Goal: Communication & Community: Answer question/provide support

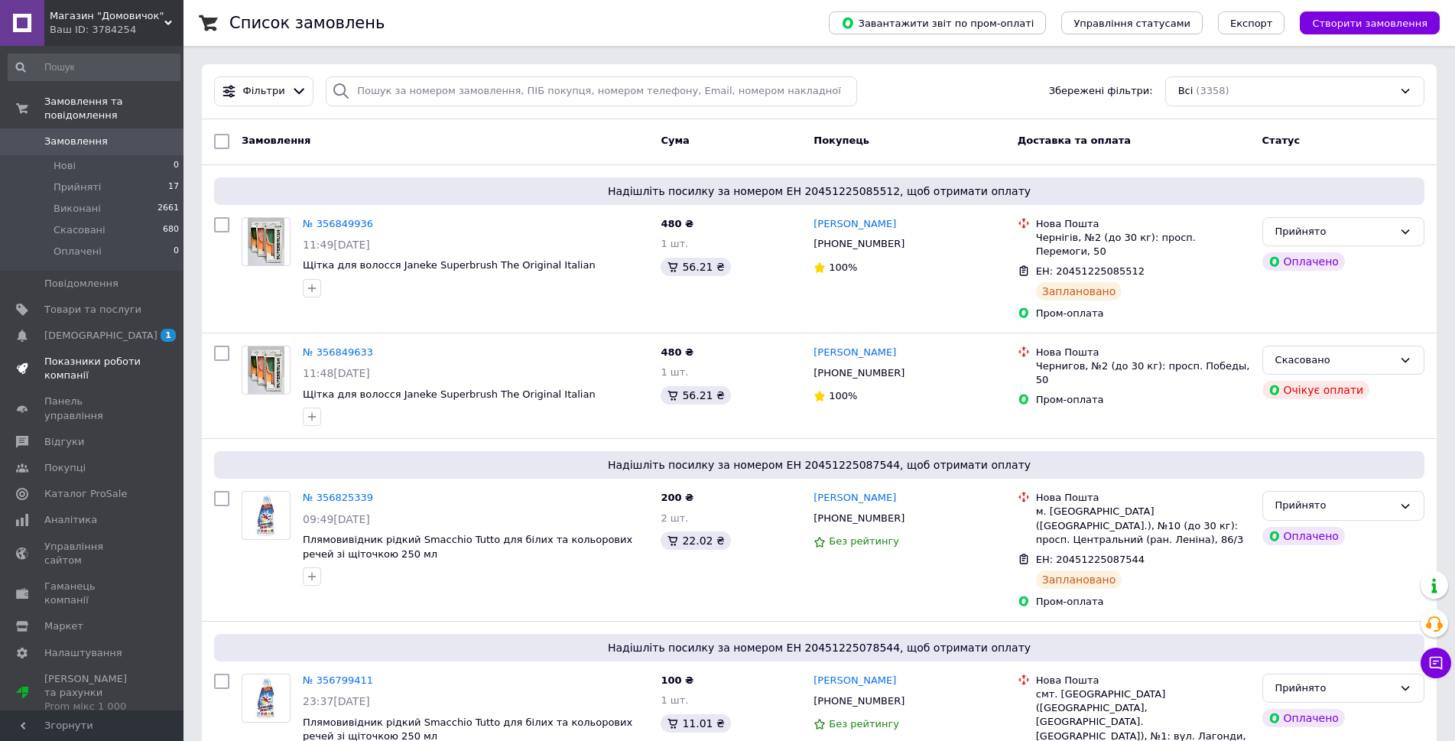
click at [98, 365] on span "Показники роботи компанії" at bounding box center [92, 369] width 97 height 28
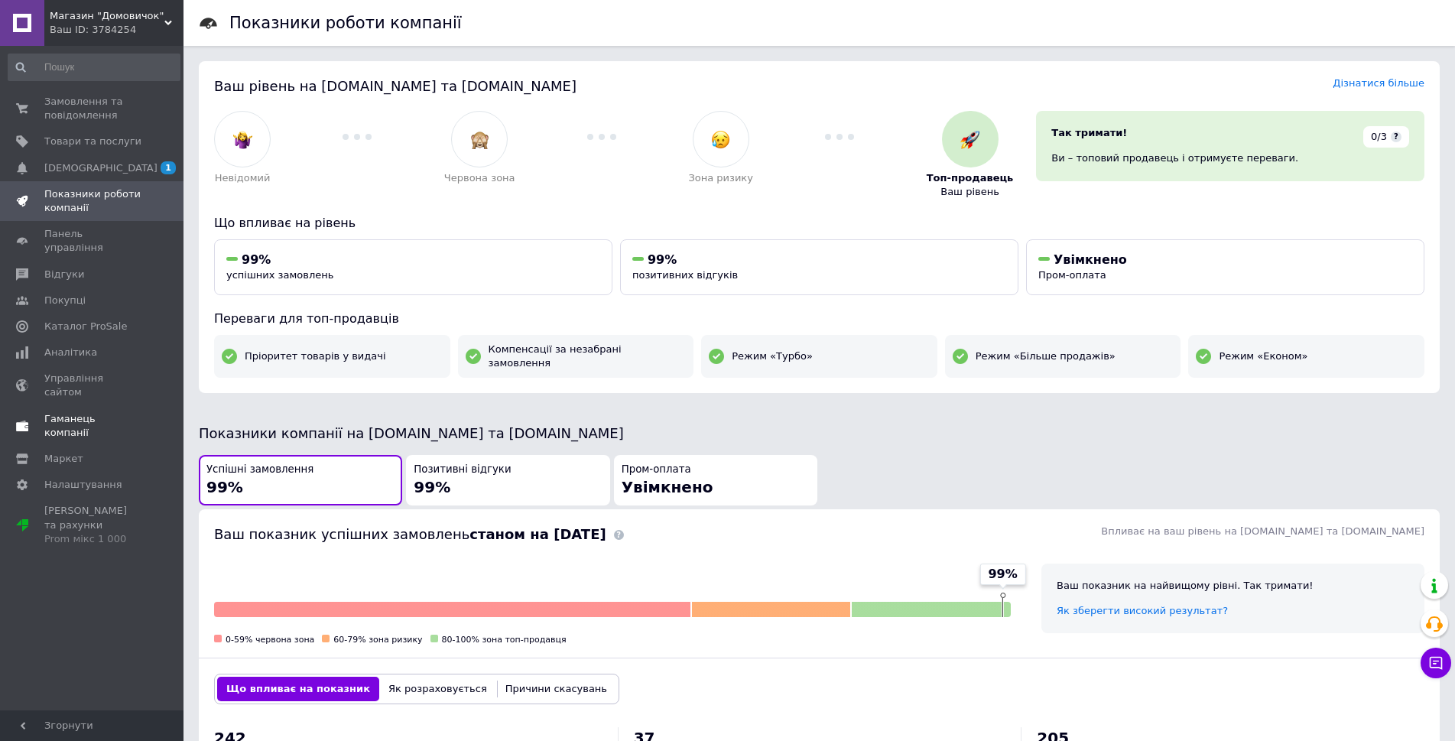
click at [80, 412] on span "Гаманець компанії" at bounding box center [92, 426] width 97 height 28
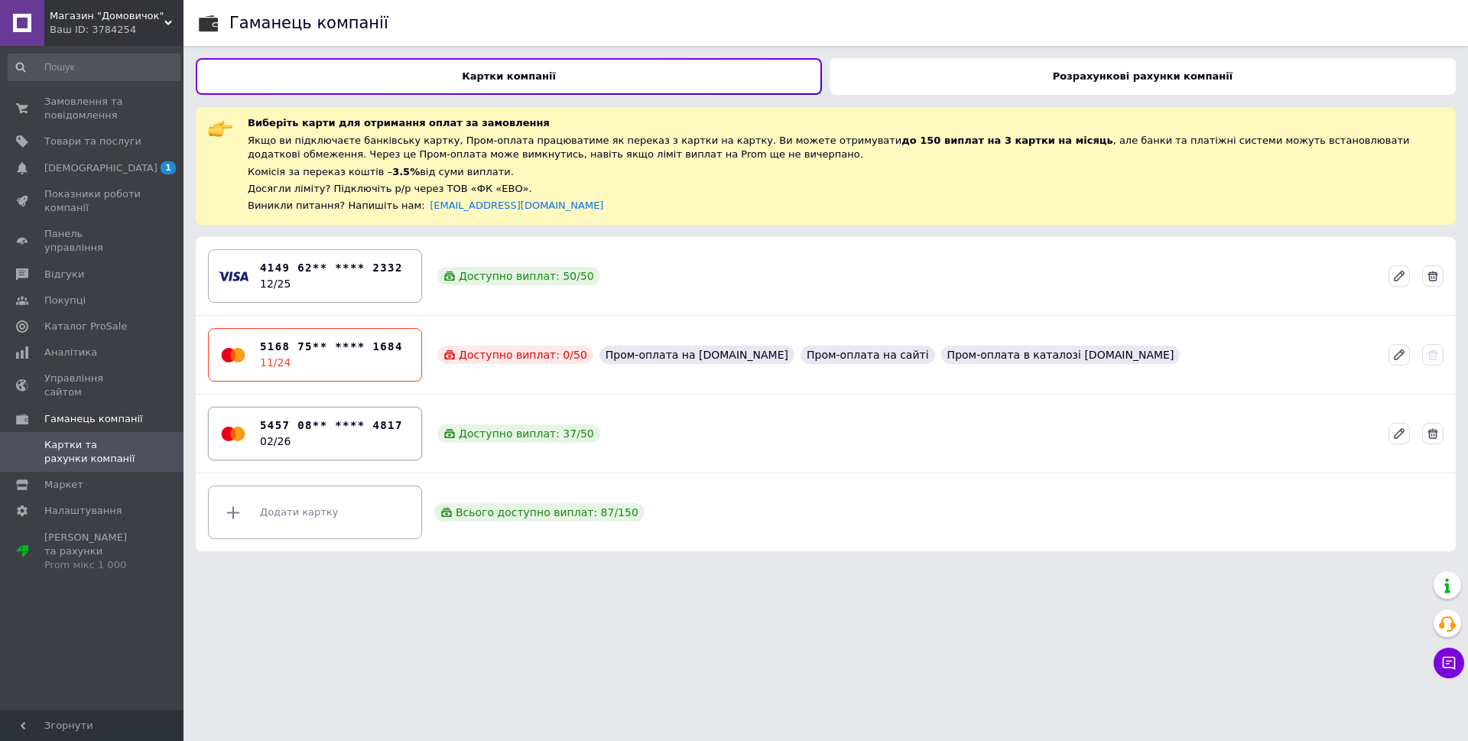
click at [366, 430] on b "5457 08** **** 4817" at bounding box center [331, 425] width 143 height 16
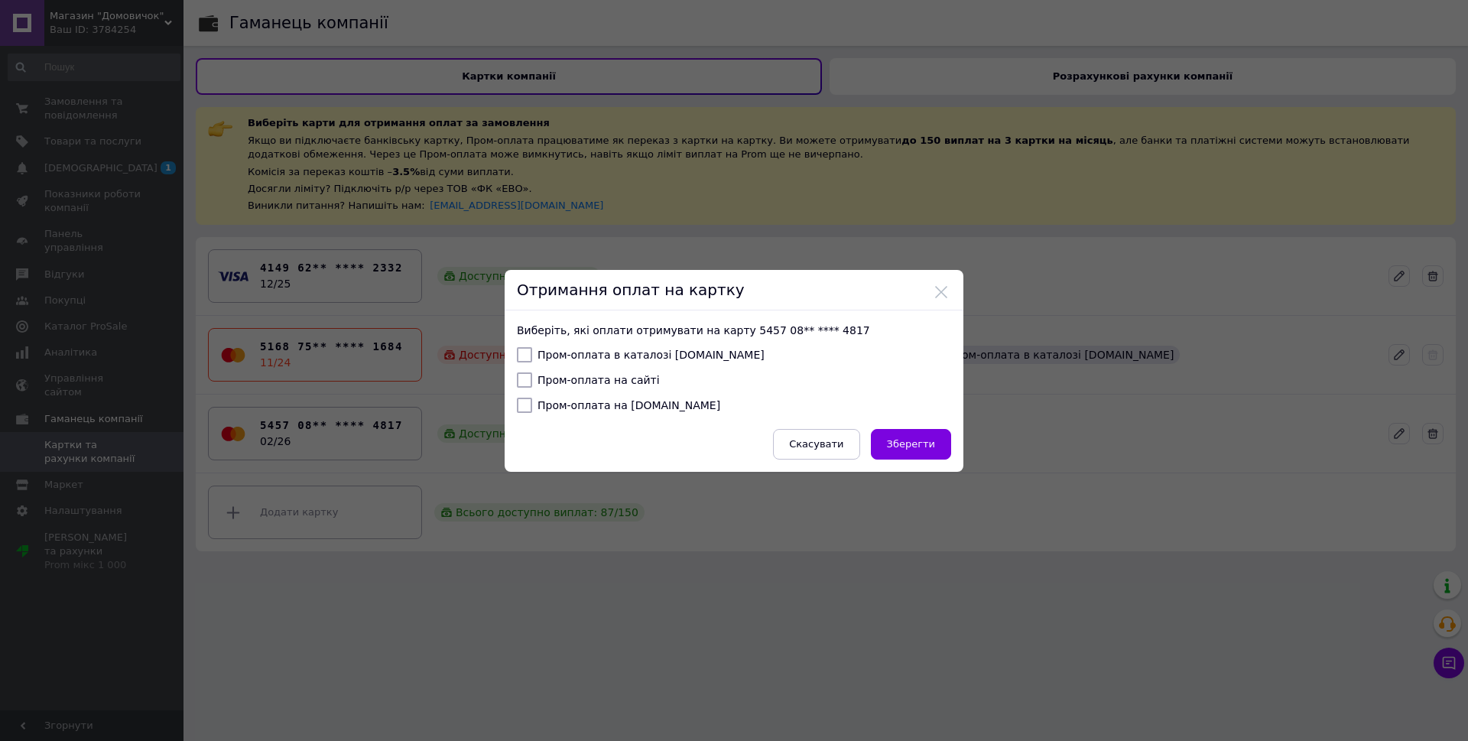
click at [527, 352] on input "Пром-оплата в каталозі [DOMAIN_NAME]" at bounding box center [524, 354] width 15 height 15
checkbox input "true"
click at [525, 379] on input "Пром-оплата на сайті" at bounding box center [524, 379] width 15 height 15
checkbox input "true"
click at [524, 402] on input "Пром-оплата на [DOMAIN_NAME]" at bounding box center [524, 405] width 15 height 15
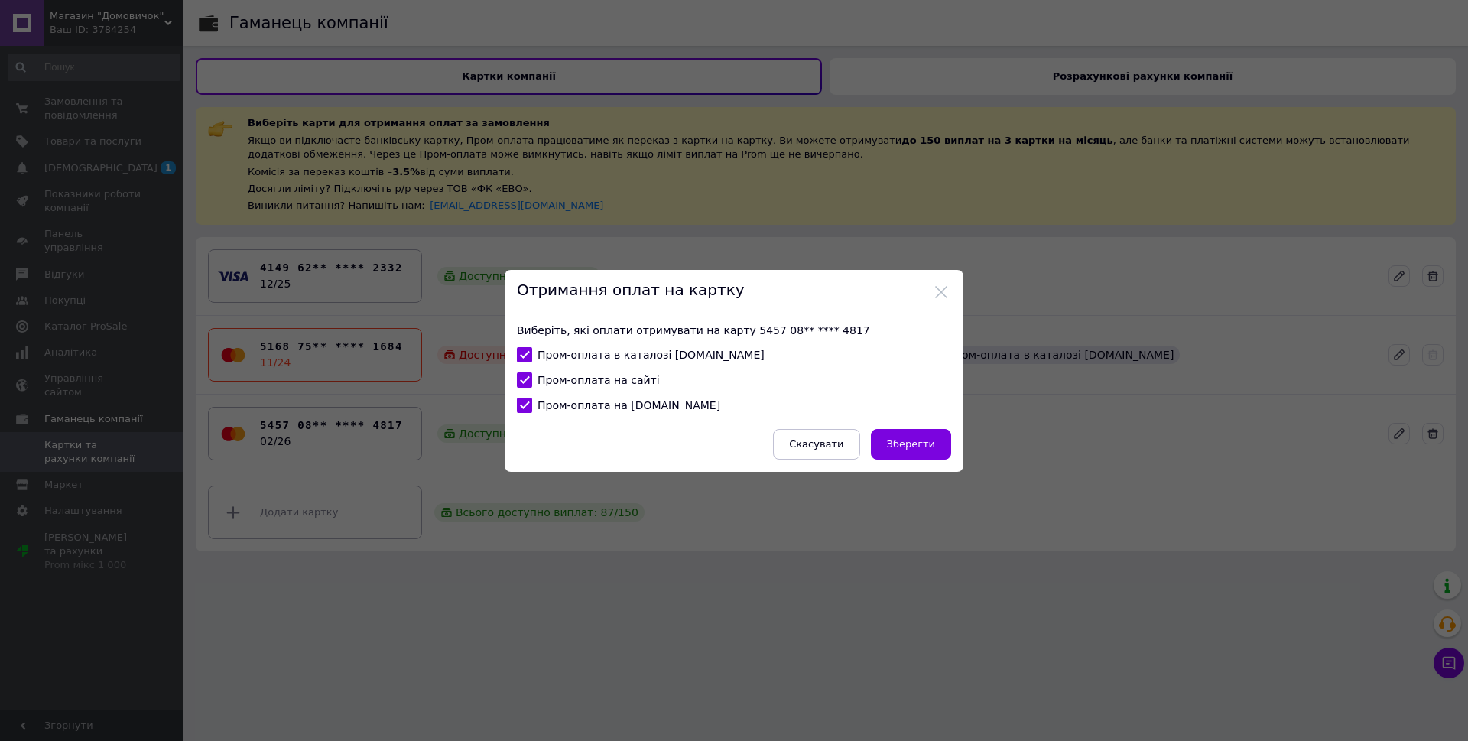
checkbox input "true"
click at [911, 451] on button "Зберегти" at bounding box center [911, 444] width 80 height 31
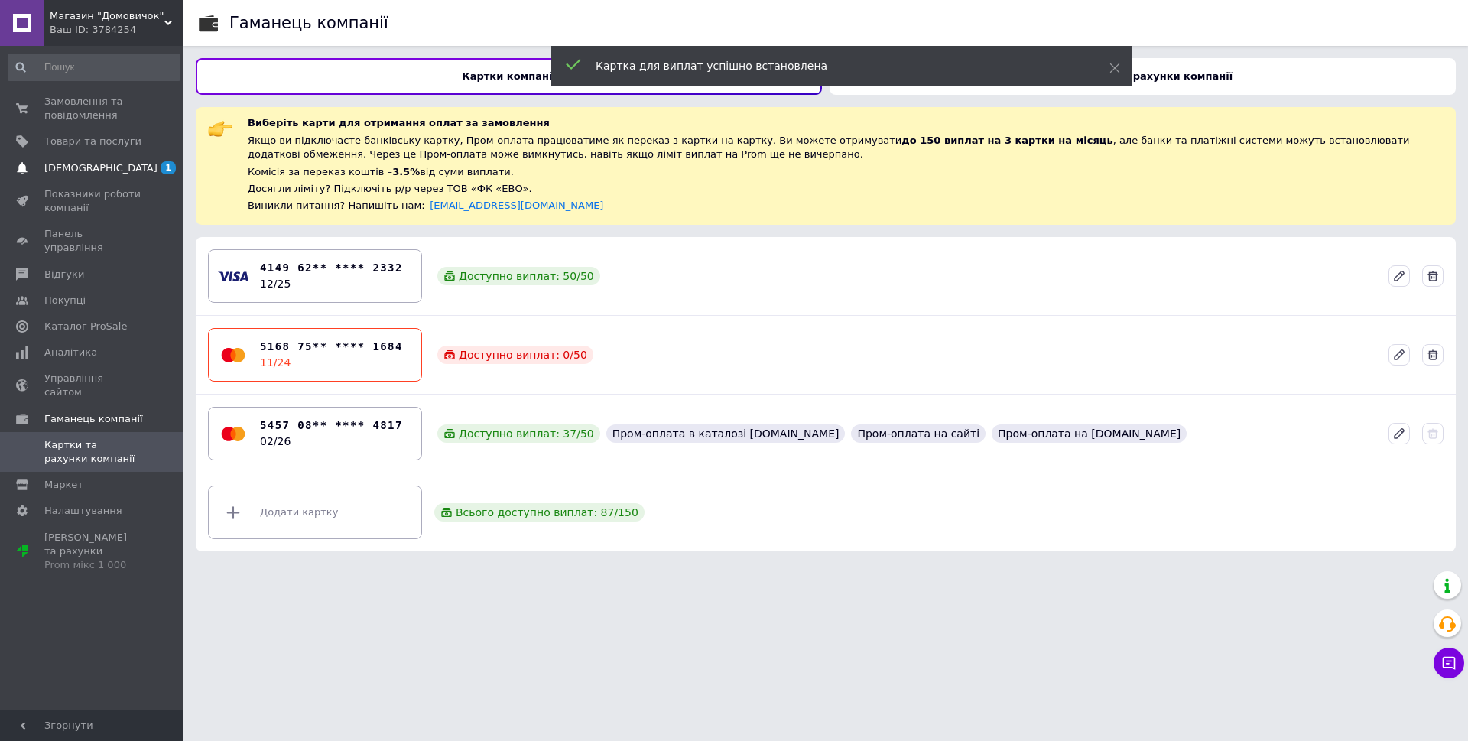
click at [109, 167] on span "[DEMOGRAPHIC_DATA]" at bounding box center [92, 168] width 97 height 14
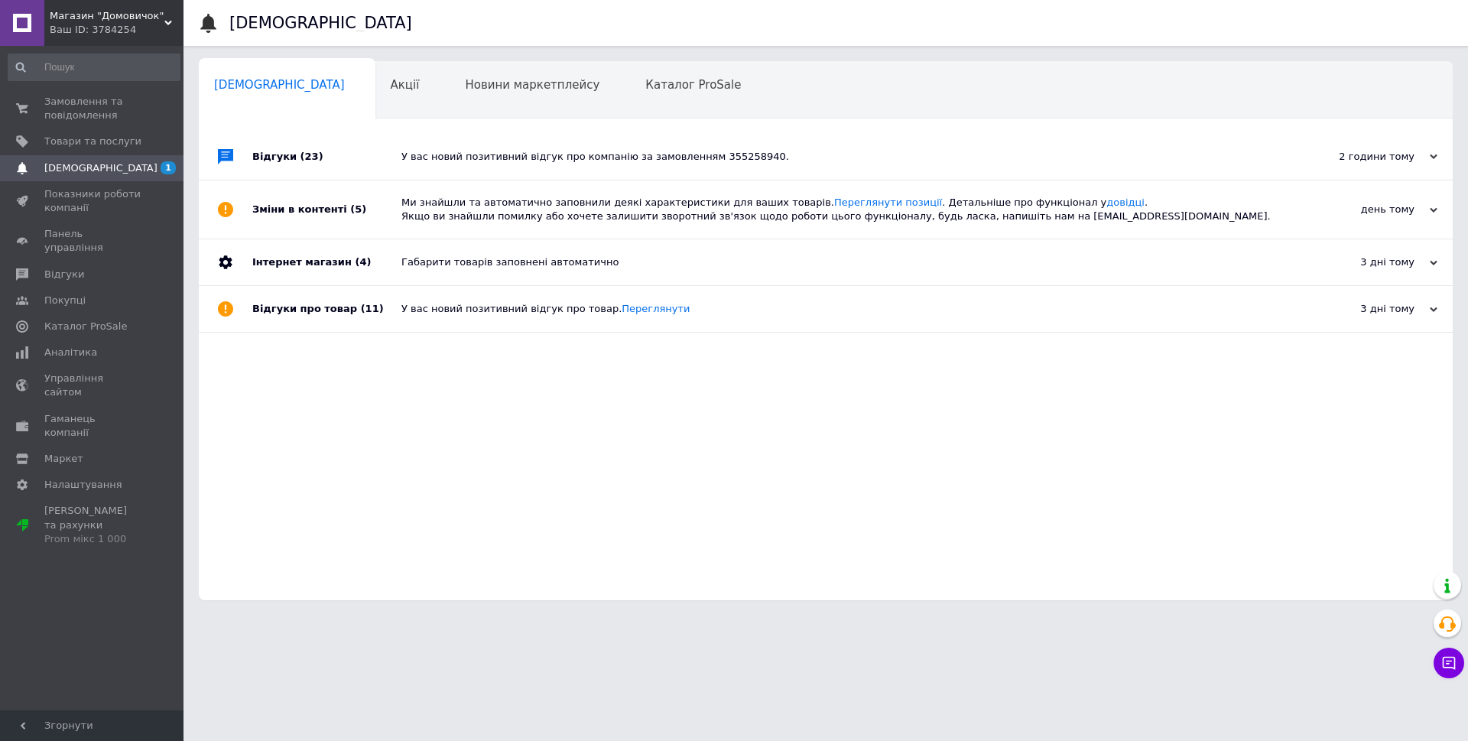
click at [109, 167] on span "[DEMOGRAPHIC_DATA]" at bounding box center [92, 168] width 97 height 14
click at [591, 159] on div "У вас новий позитивний відгук про компанію за замовленням 355258940." at bounding box center [842, 157] width 883 height 14
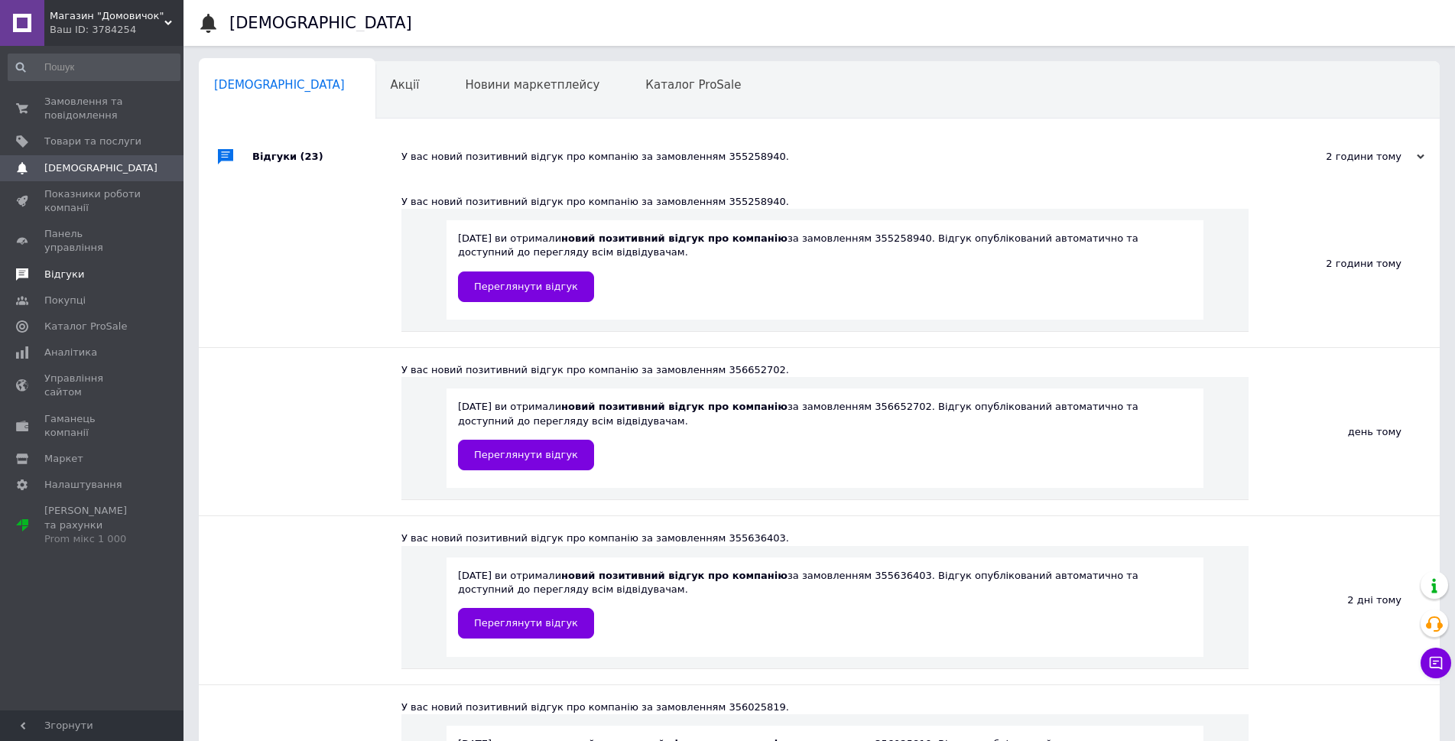
click at [70, 268] on span "Відгуки" at bounding box center [64, 275] width 40 height 14
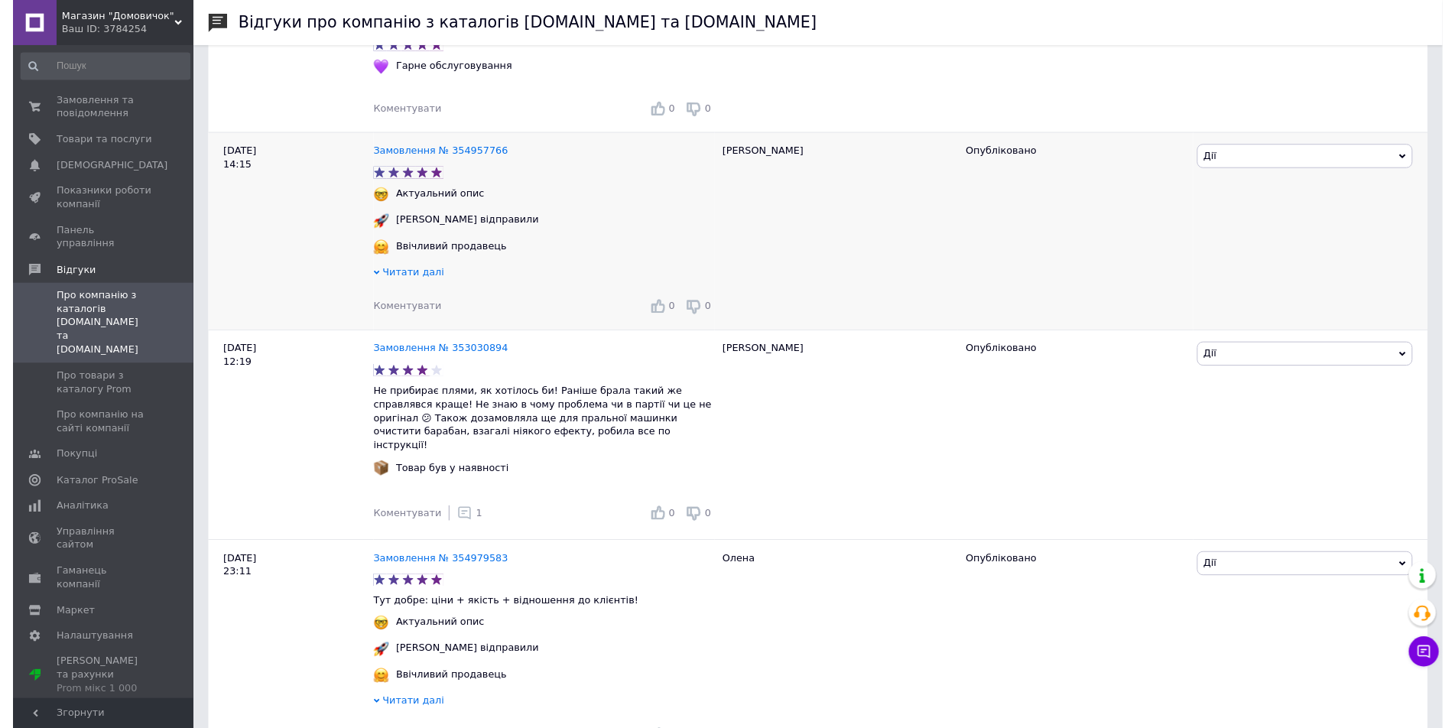
scroll to position [2523, 0]
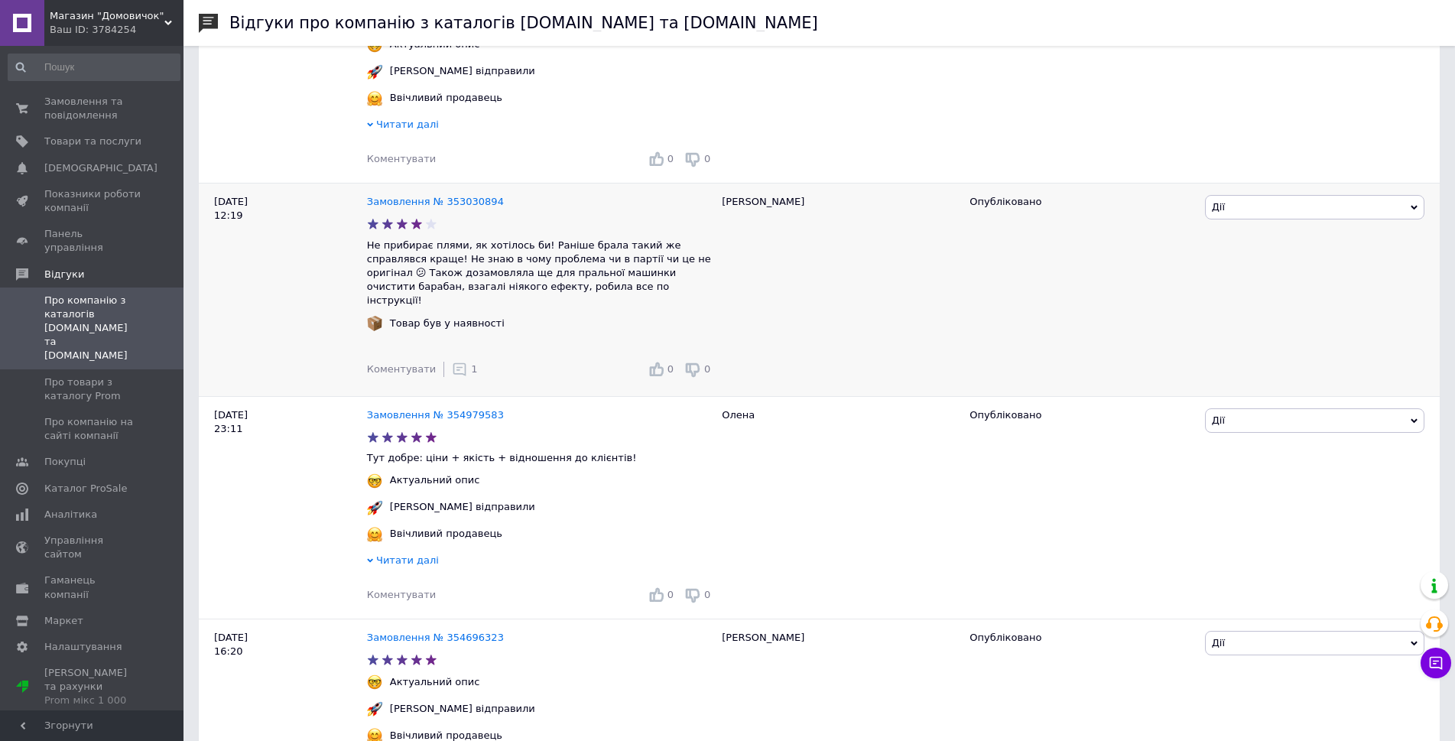
click at [456, 377] on icon at bounding box center [459, 369] width 15 height 15
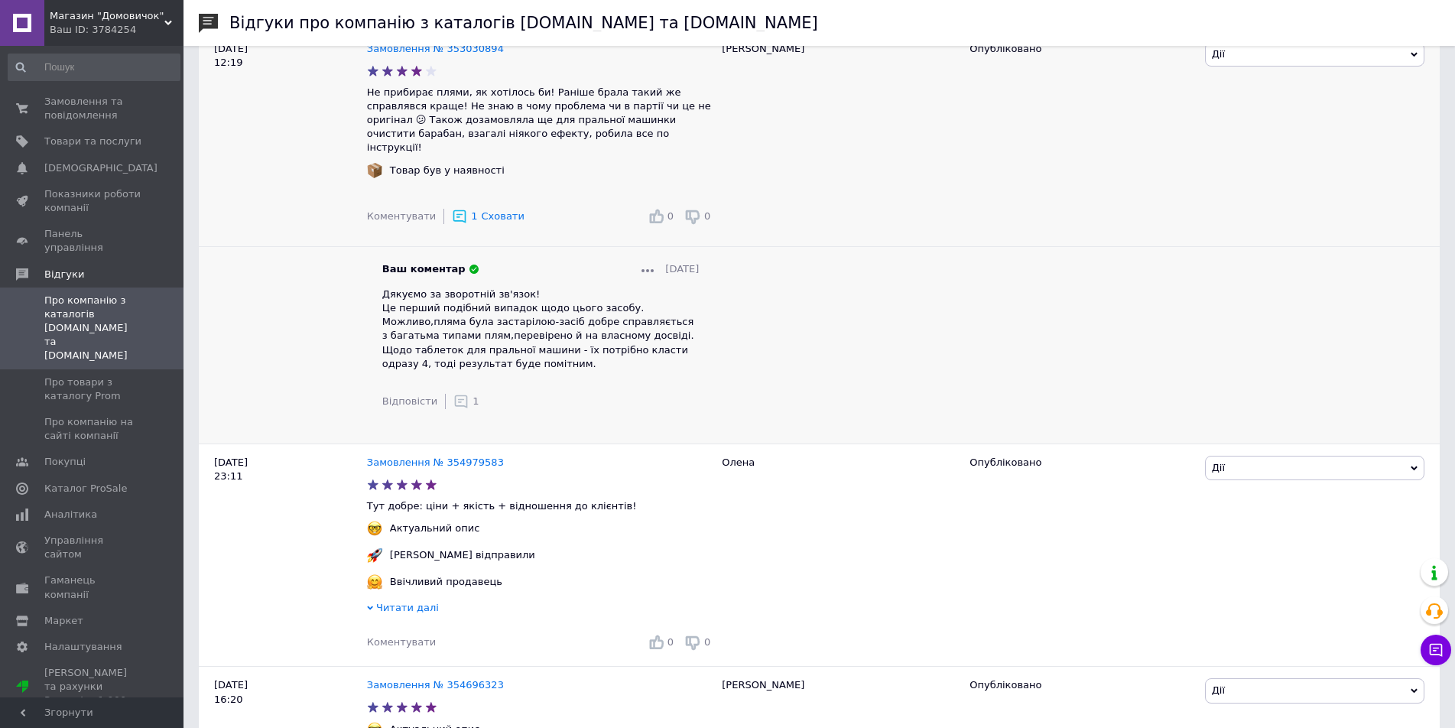
scroll to position [2752, 0]
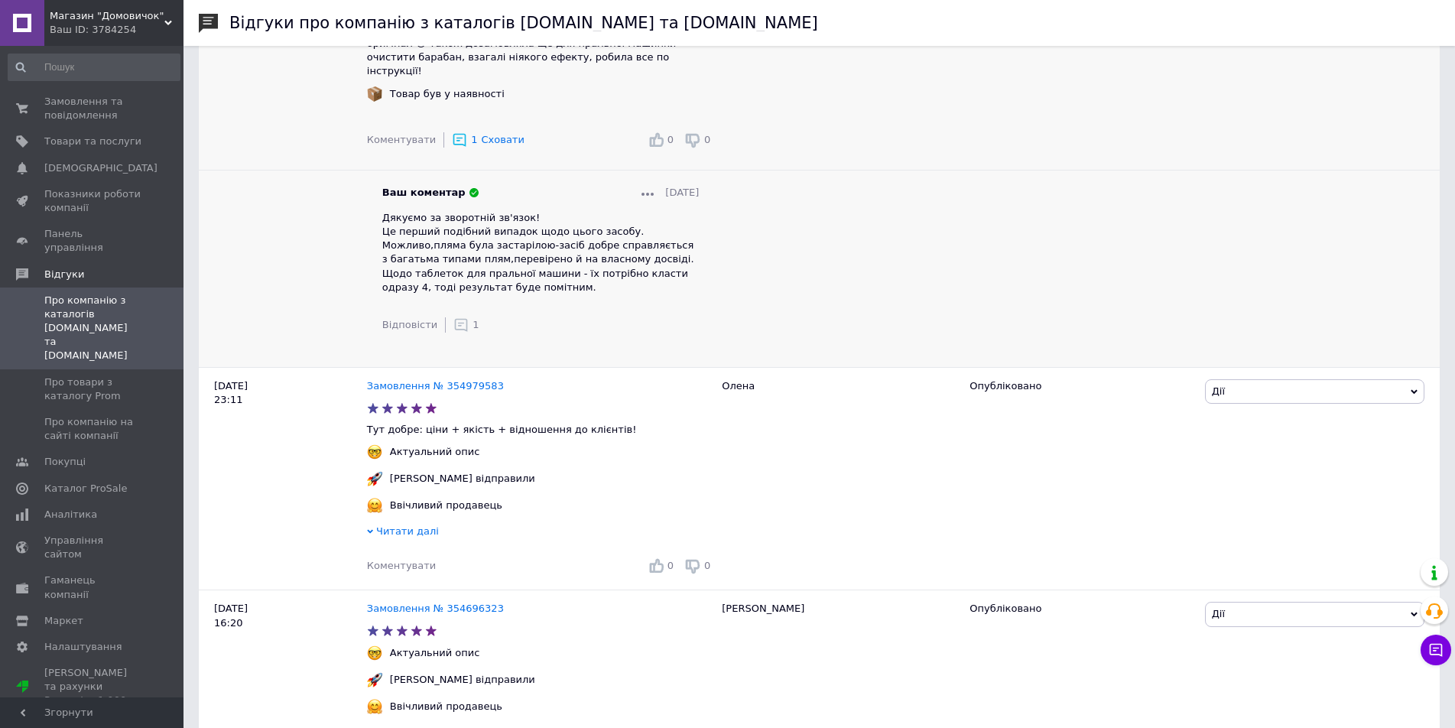
click at [453, 333] on icon at bounding box center [460, 324] width 15 height 15
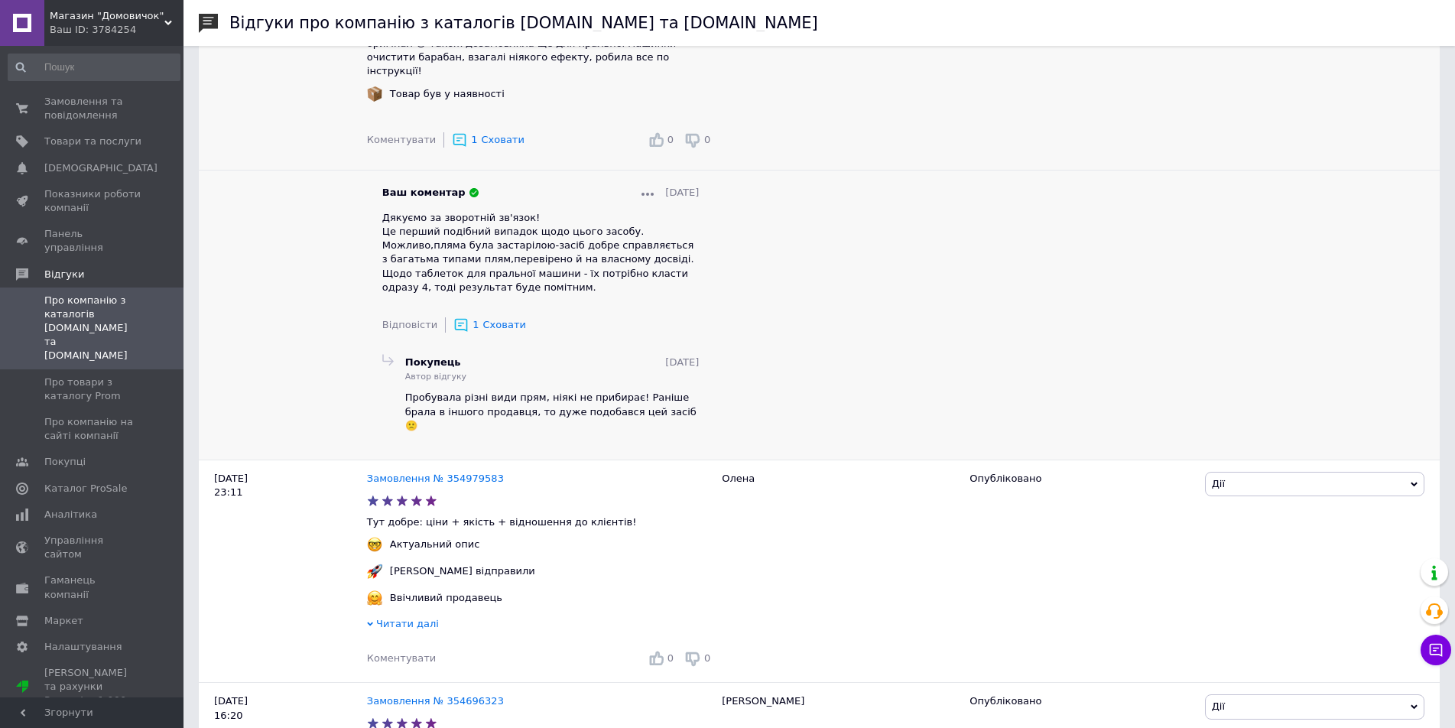
scroll to position [2905, 0]
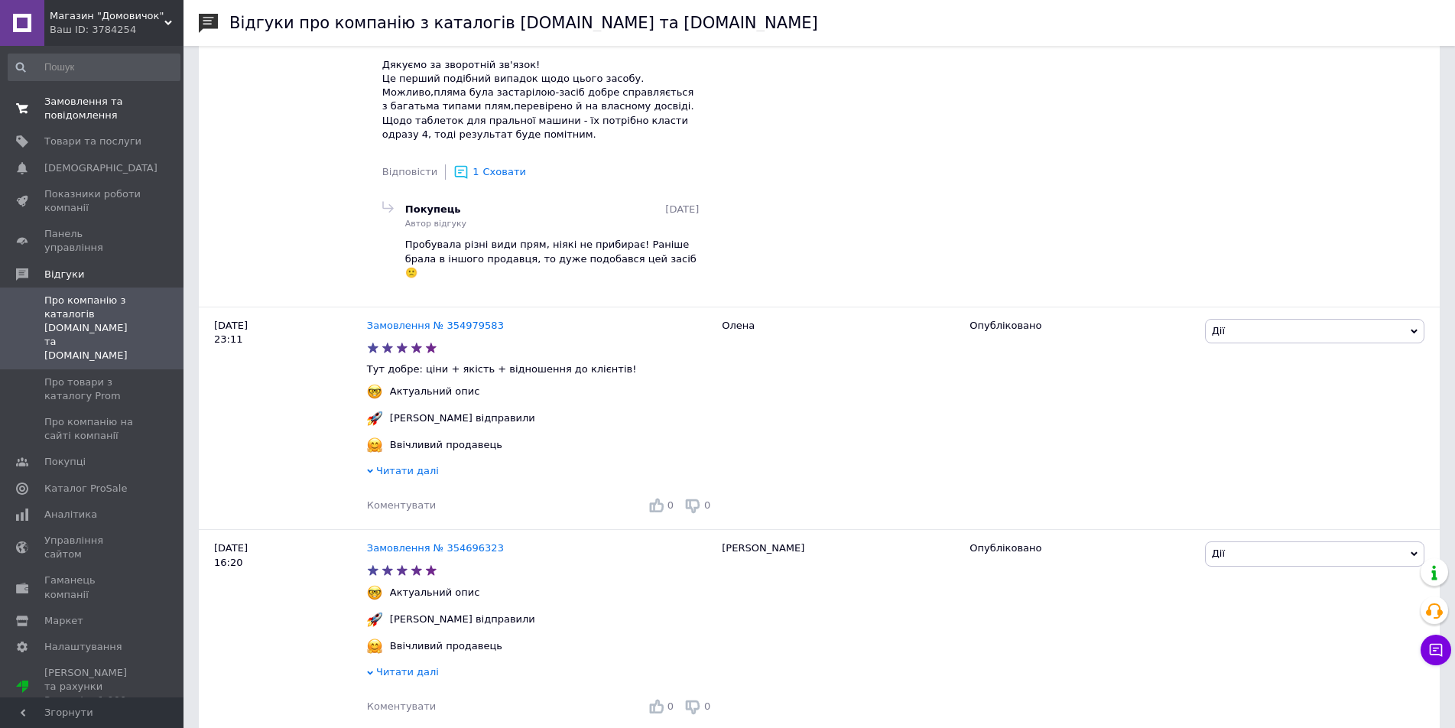
click at [59, 114] on span "Замовлення та повідомлення" at bounding box center [92, 109] width 97 height 28
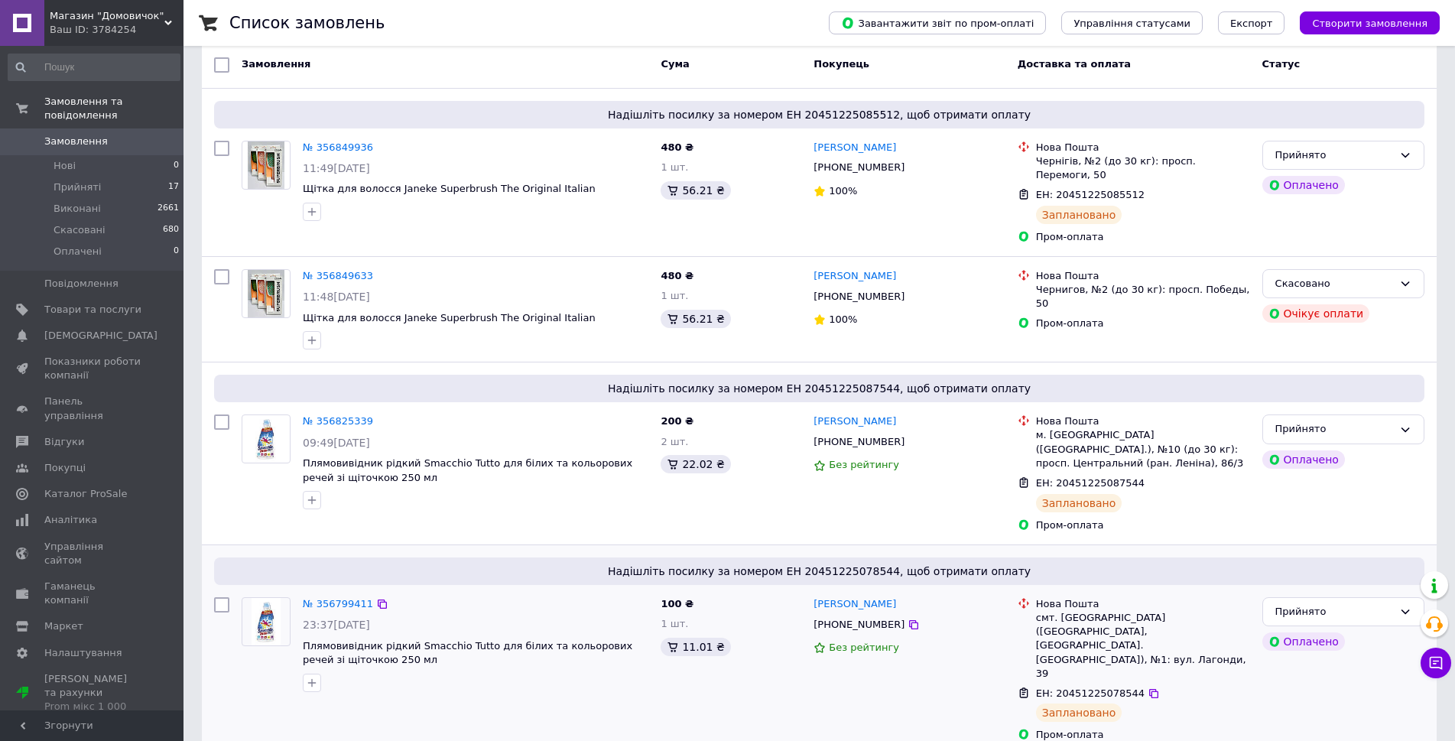
scroll to position [153, 0]
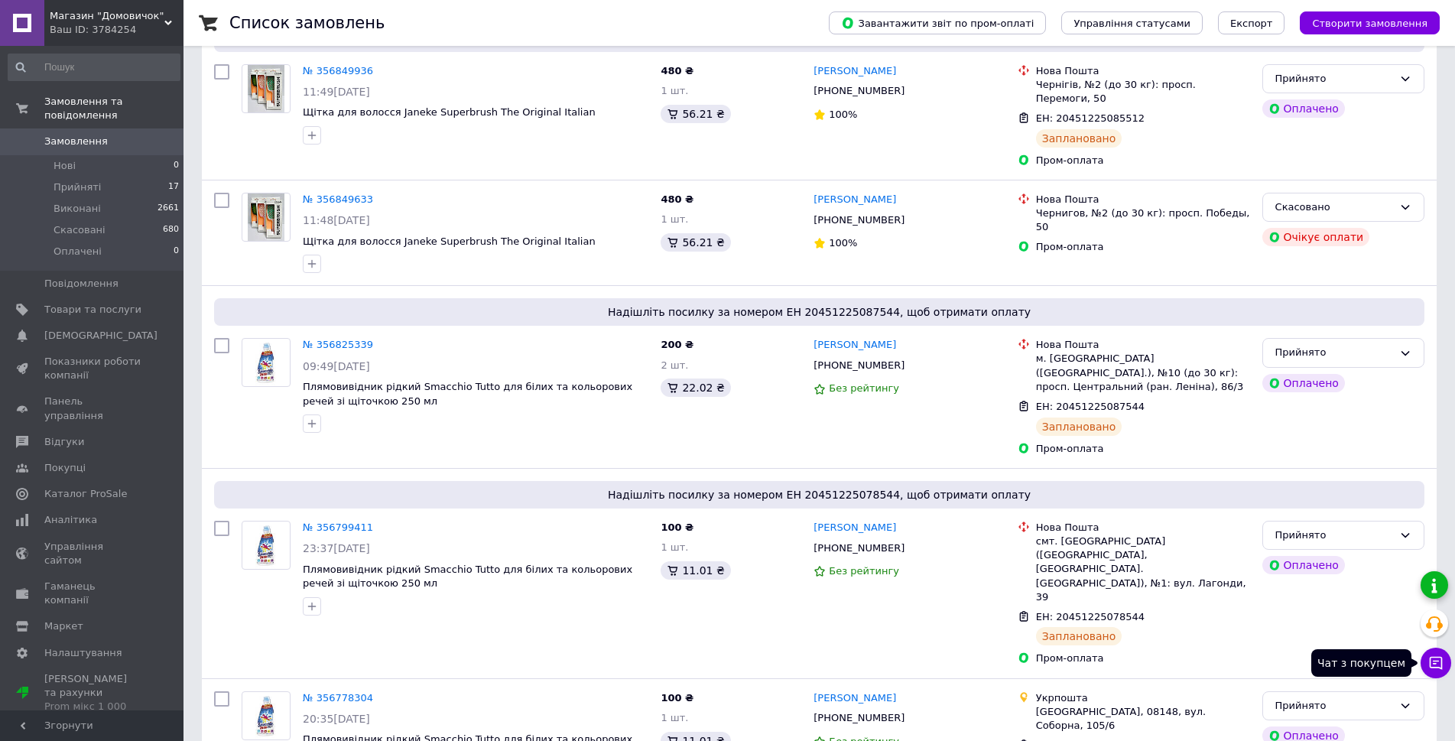
drag, startPoint x: 1429, startPoint y: 655, endPoint x: 1423, endPoint y: 574, distance: 81.2
click at [1430, 655] on icon at bounding box center [1435, 662] width 15 height 15
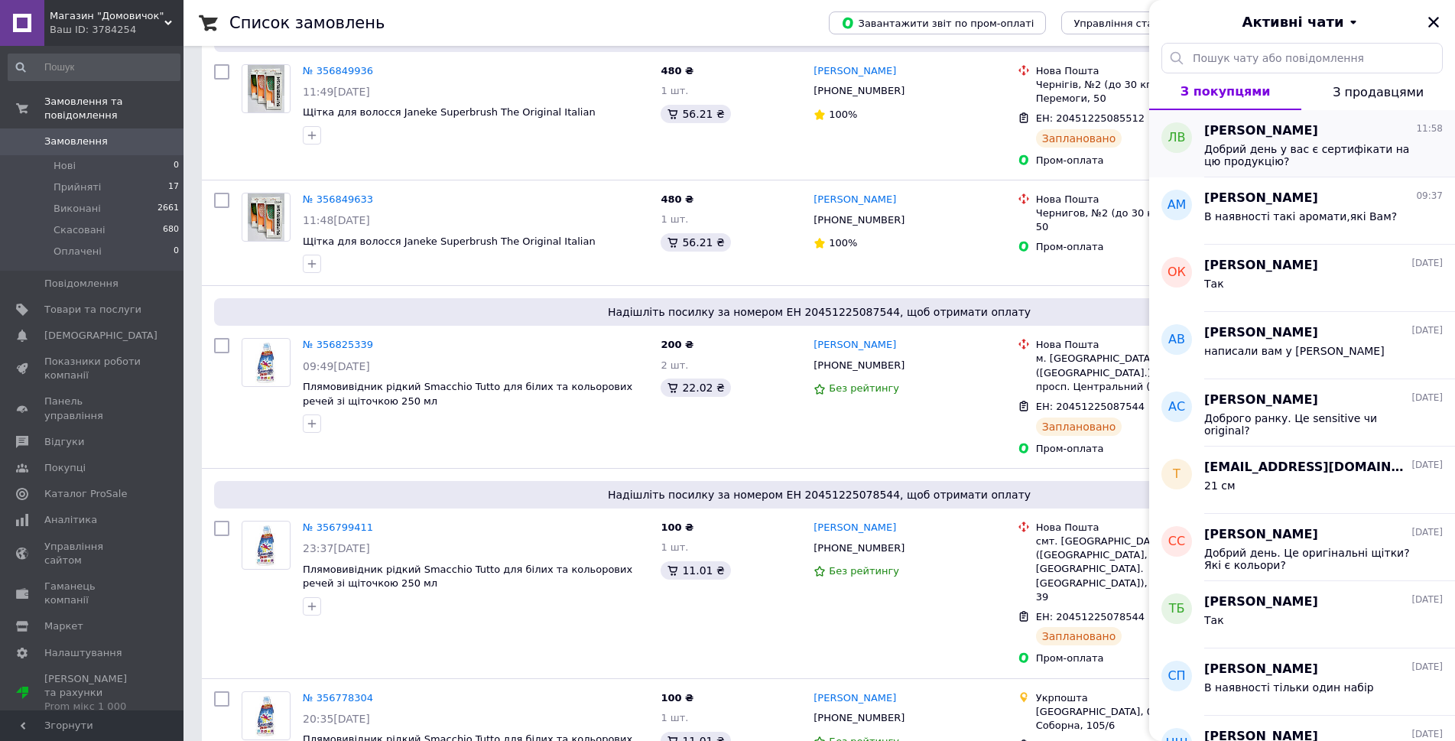
click at [1268, 148] on span "Добрий день у вас є сертифікати на цю продукцію?" at bounding box center [1312, 155] width 217 height 24
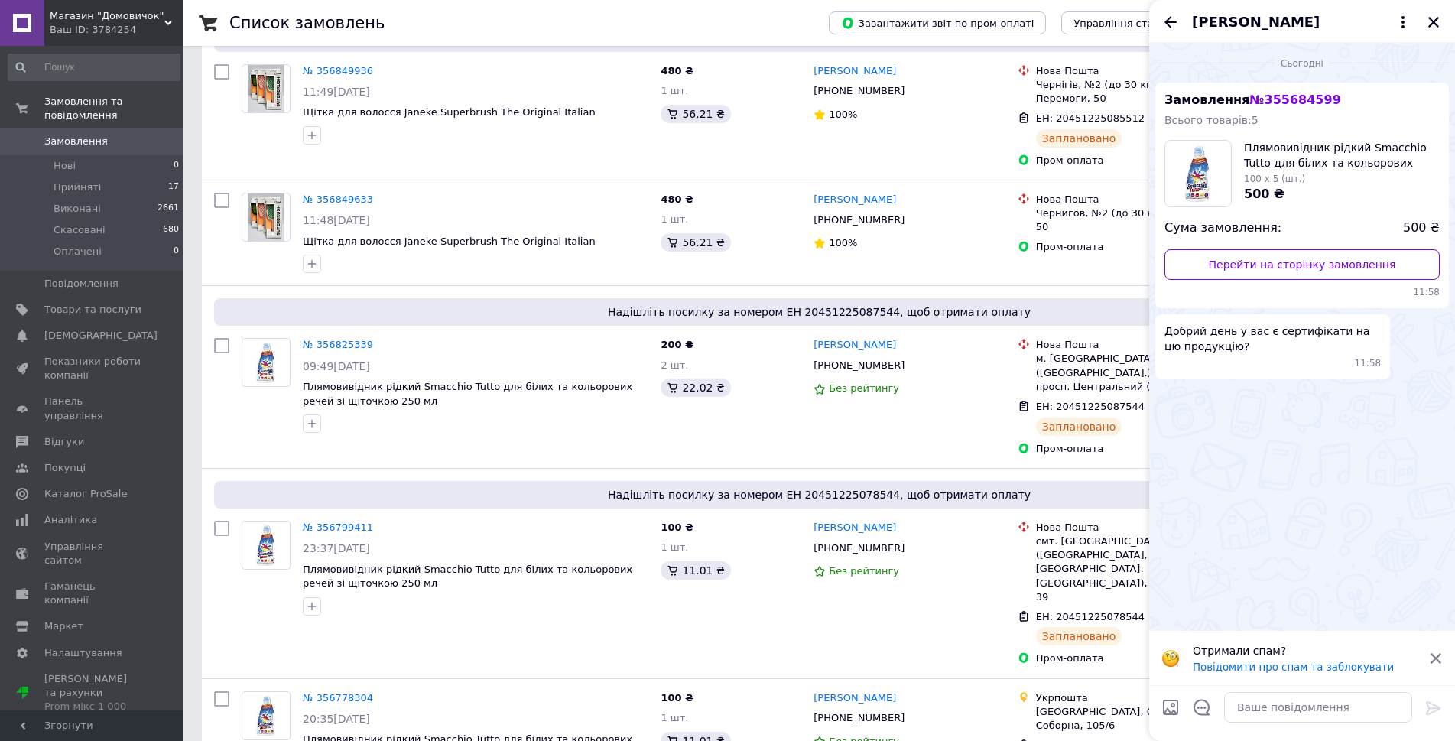
click at [1322, 728] on div at bounding box center [1318, 707] width 200 height 43
click at [1308, 713] on textarea at bounding box center [1318, 707] width 188 height 31
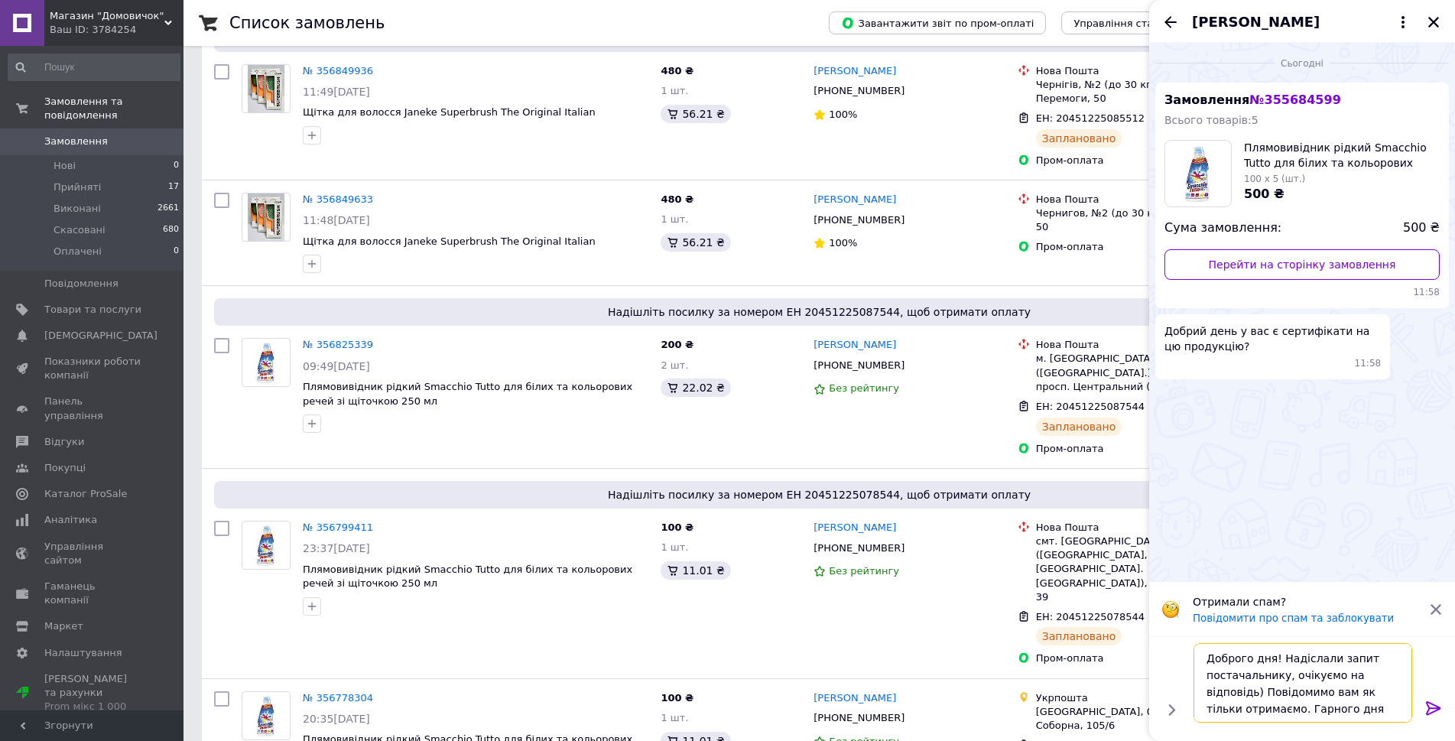
type textarea "Доброго дня! Надіслали запит постачальнику, очікуємо на відповідь) Повідомимо в…"
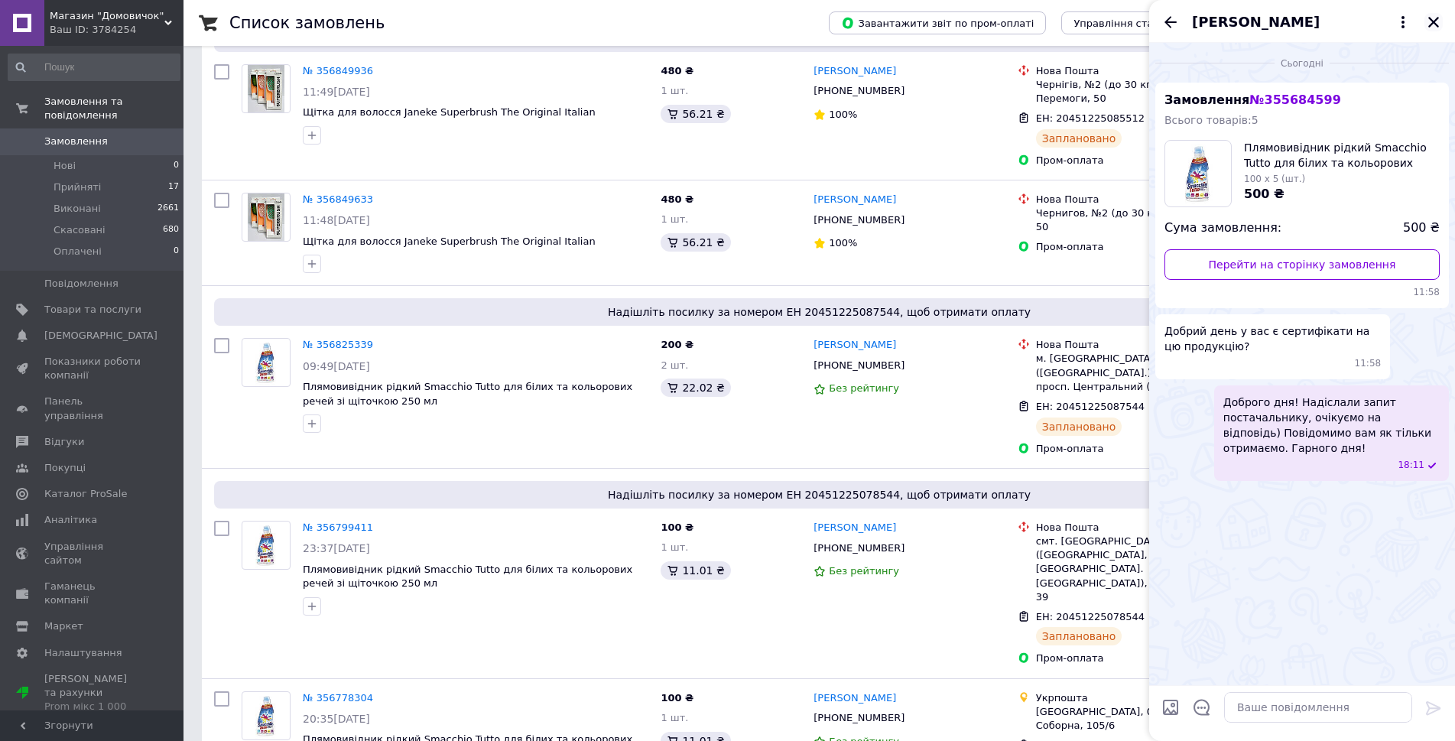
click at [1439, 24] on icon "Закрити" at bounding box center [1434, 22] width 14 height 14
